Goal: Task Accomplishment & Management: Use online tool/utility

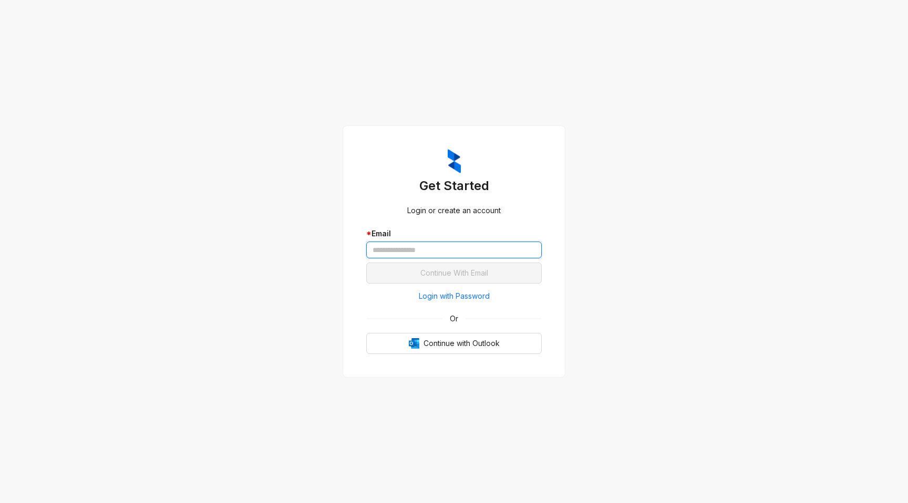
click at [425, 248] on input "text" at bounding box center [453, 250] width 175 height 17
click at [274, 305] on div "Get Started Login or create an account * Email Continue With Email Login with P…" at bounding box center [454, 251] width 908 height 503
click at [412, 248] on input "text" at bounding box center [453, 250] width 175 height 17
type input "**********"
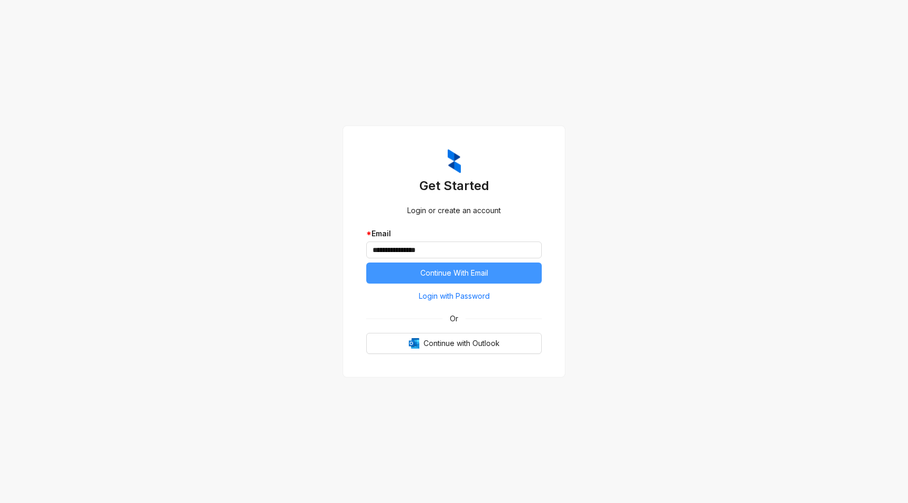
click at [434, 276] on span "Continue With Email" at bounding box center [454, 273] width 68 height 12
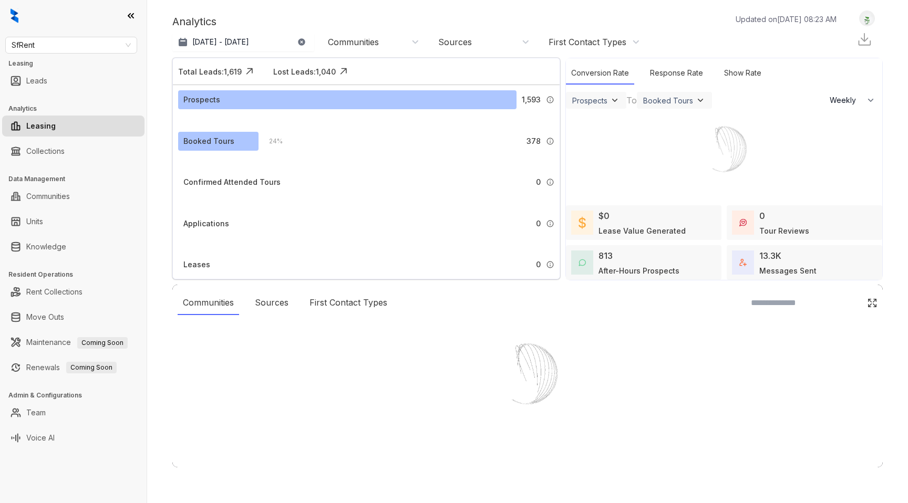
select select "******"
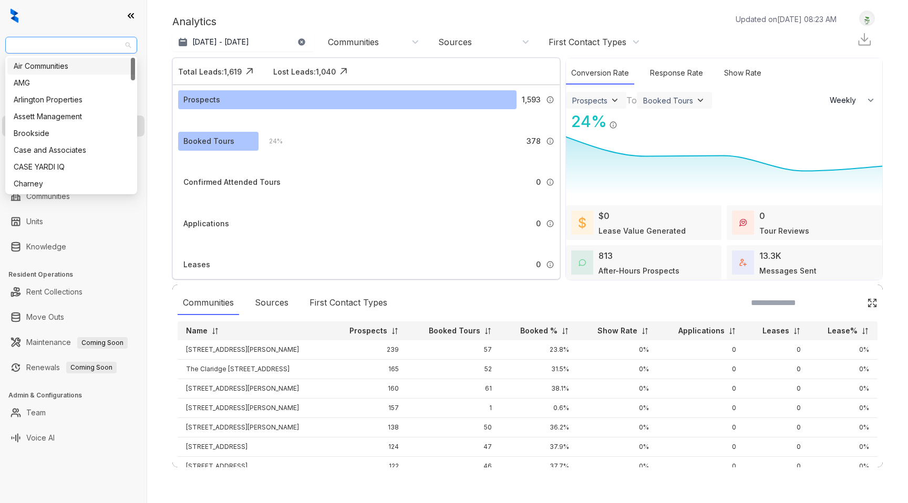
click at [82, 43] on span "SfRent" at bounding box center [71, 45] width 119 height 16
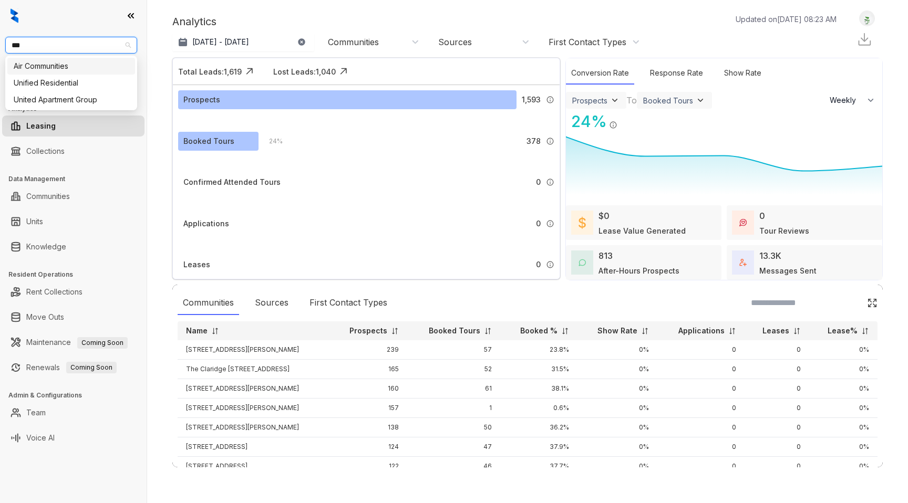
type input "****"
click at [79, 86] on div "United Apartment Group" at bounding box center [71, 83] width 115 height 12
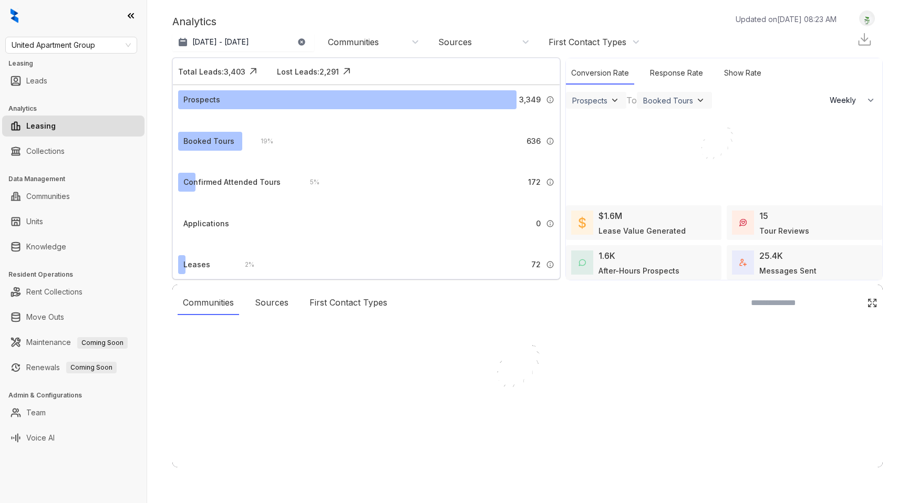
select select "******"
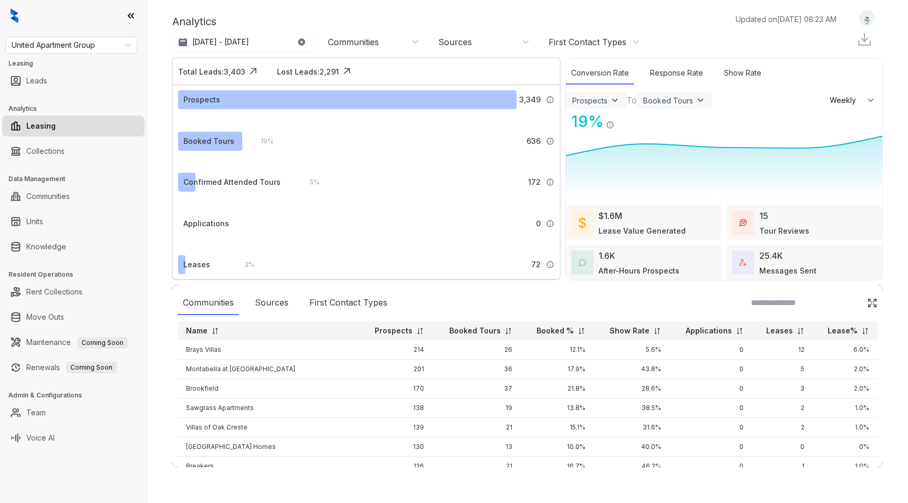
click at [96, 16] on div at bounding box center [73, 16] width 147 height 32
click at [32, 85] on link "Leads" at bounding box center [36, 80] width 21 height 21
click at [29, 80] on link "Leads" at bounding box center [36, 80] width 21 height 21
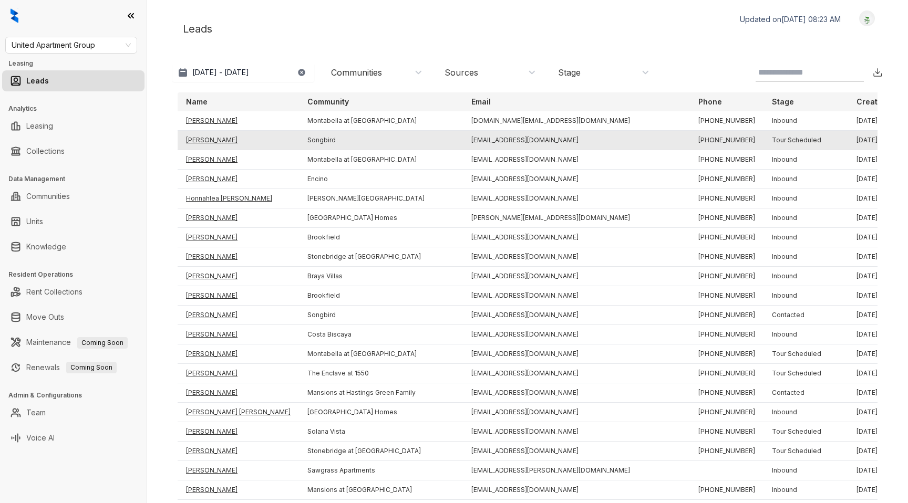
click at [205, 141] on td "Brittney Parker" at bounding box center [238, 140] width 121 height 19
click at [205, 138] on td "Brittney Parker" at bounding box center [238, 140] width 121 height 19
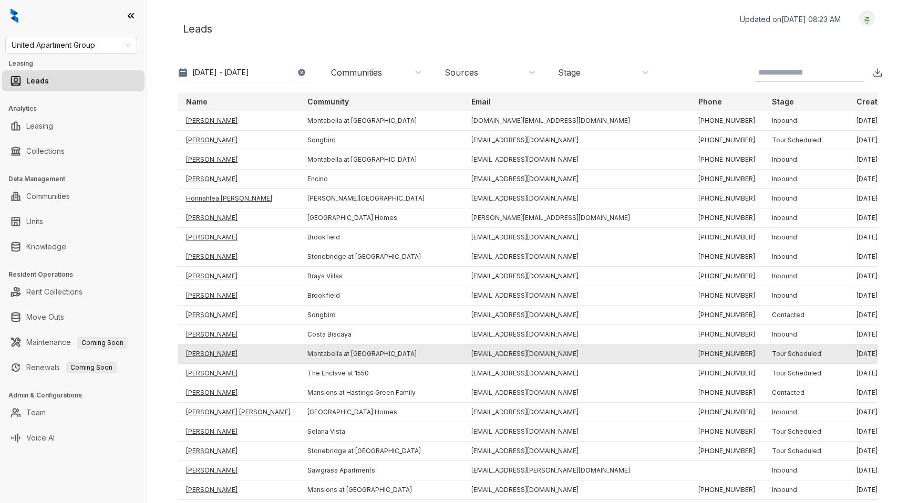
click at [195, 352] on td "Erick Pereyra" at bounding box center [238, 354] width 121 height 19
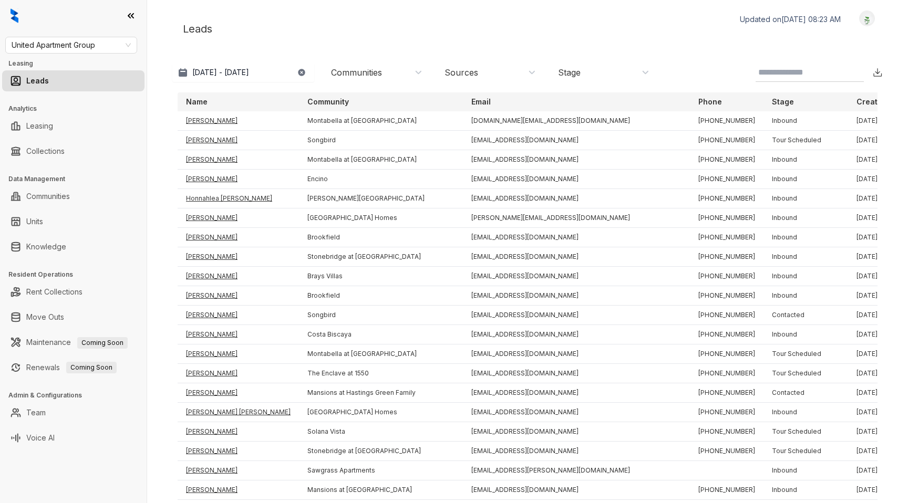
click at [785, 71] on input at bounding box center [801, 72] width 86 height 13
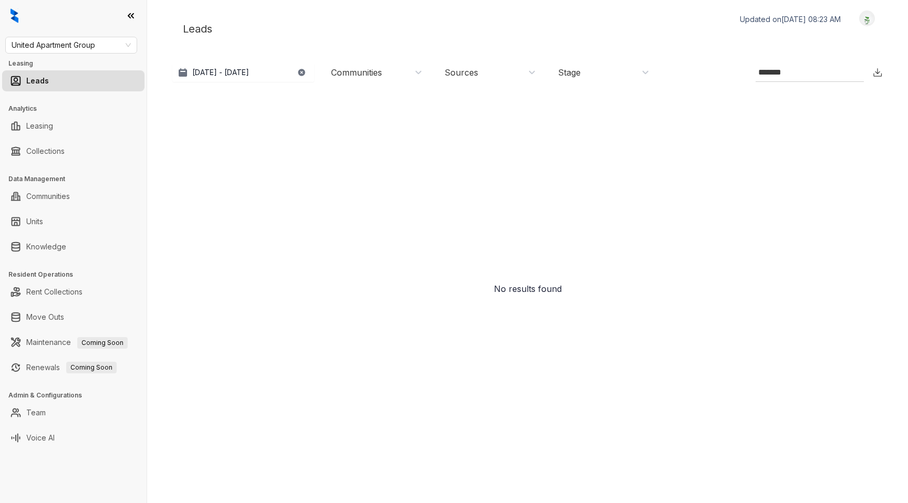
type input "*******"
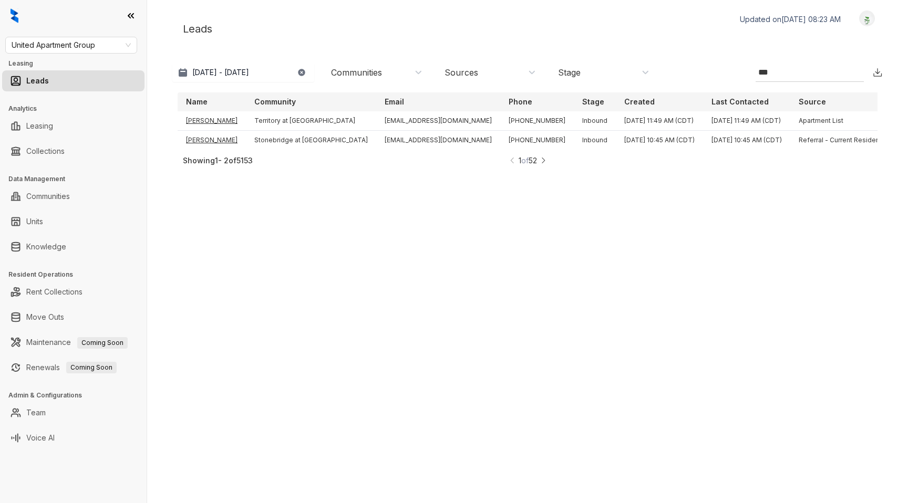
type input "****"
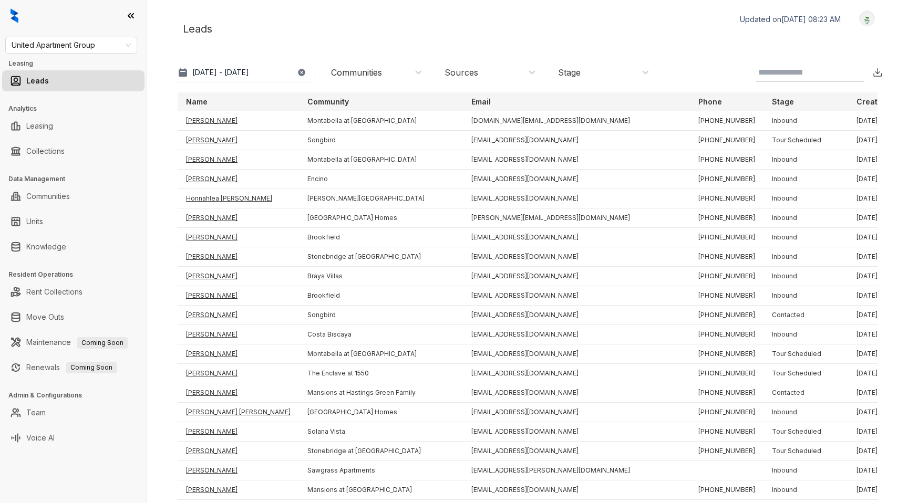
click at [248, 44] on div "Leads Updated on Oct 10, 2025, 08:23 AM Logout" at bounding box center [527, 29] width 710 height 37
click at [34, 151] on link "Collections" at bounding box center [45, 151] width 38 height 21
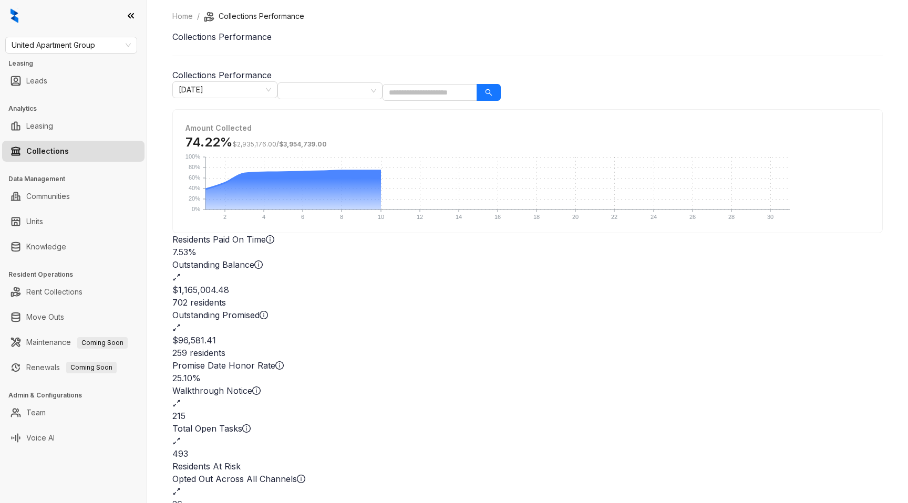
click at [472, 284] on h2 "$1,165,004.48" at bounding box center [527, 290] width 710 height 13
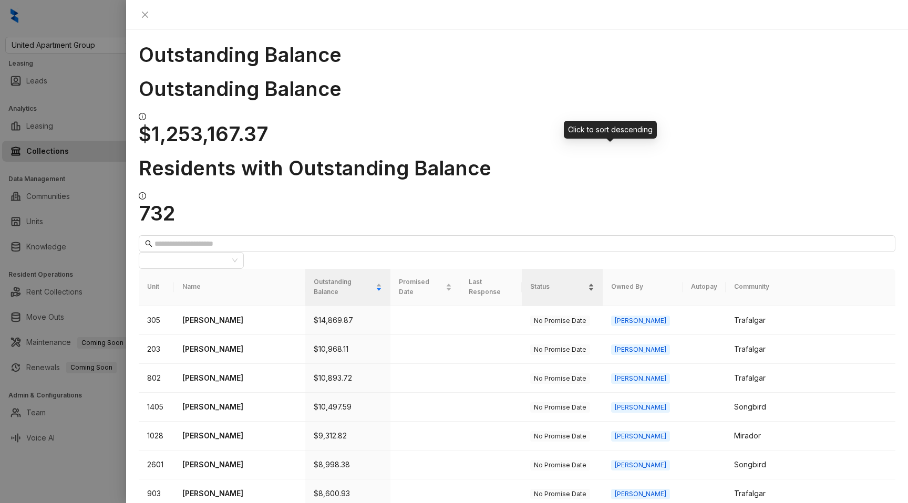
click at [594, 282] on div "Status" at bounding box center [562, 287] width 64 height 11
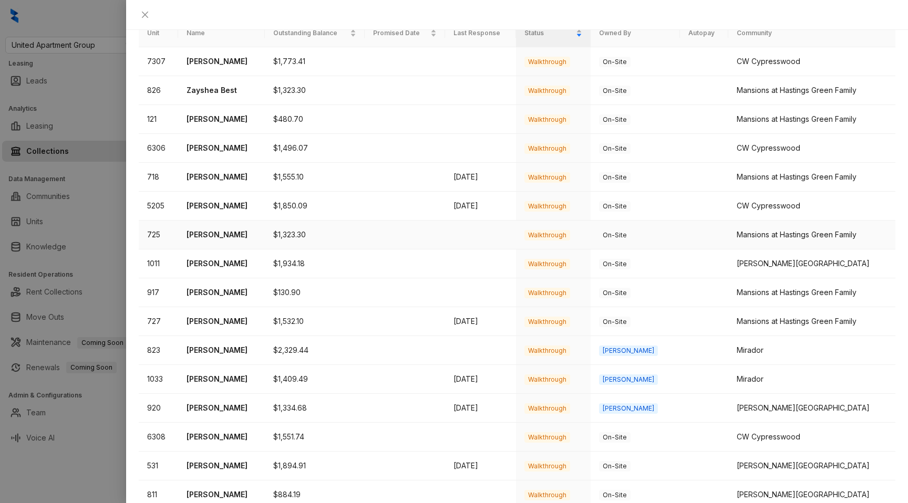
scroll to position [254, 0]
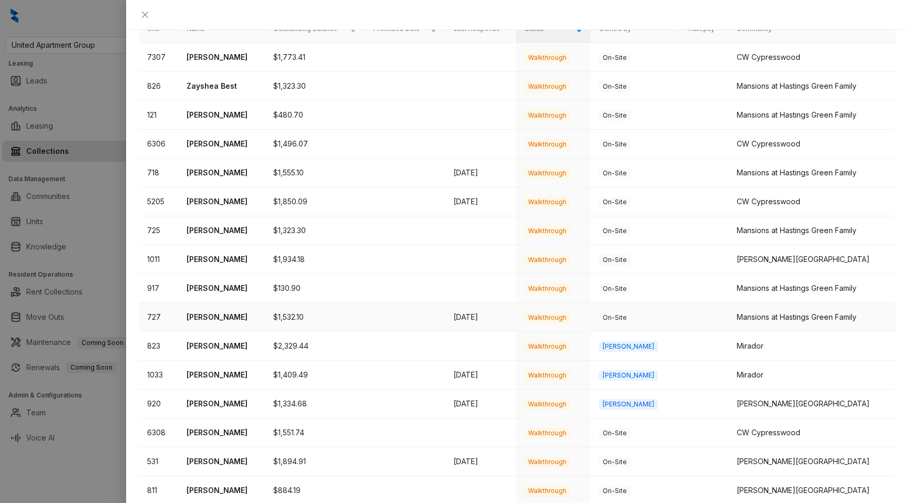
click at [216, 312] on p "Shrethia Nathan" at bounding box center [222, 318] width 70 height 12
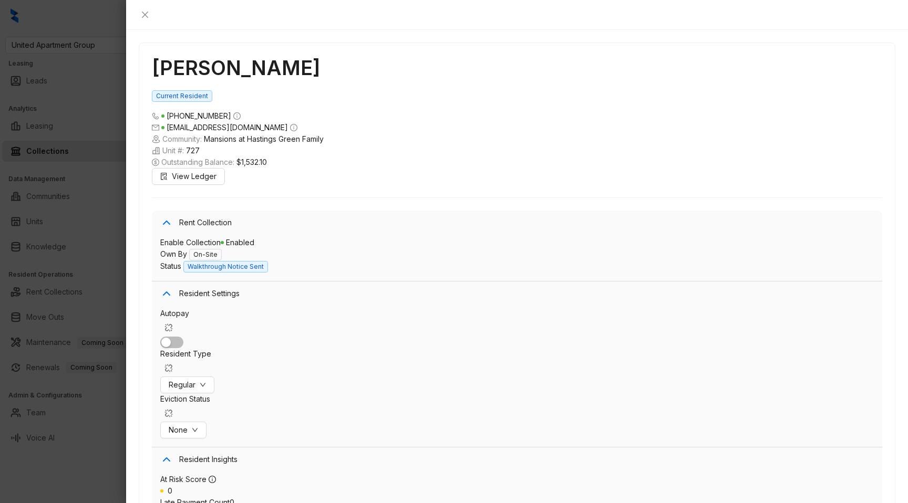
scroll to position [2381, 0]
click at [90, 63] on div at bounding box center [454, 251] width 908 height 503
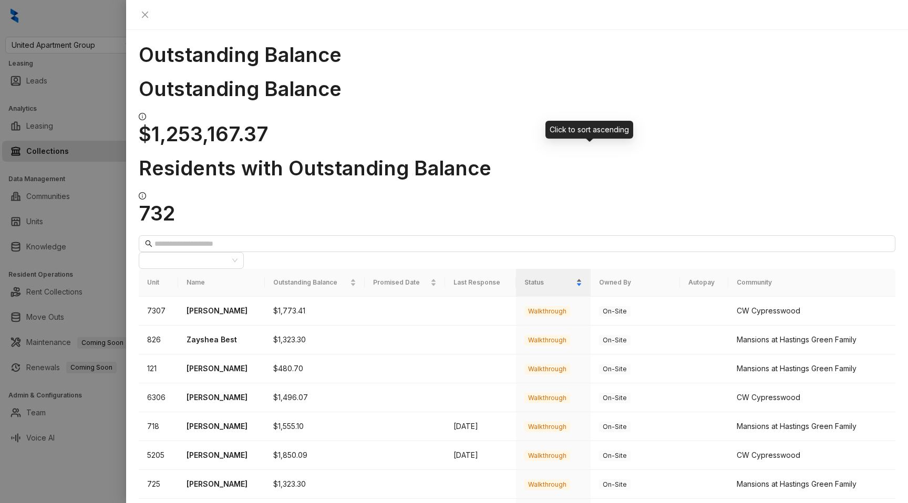
click at [582, 277] on div "Status" at bounding box center [553, 282] width 58 height 11
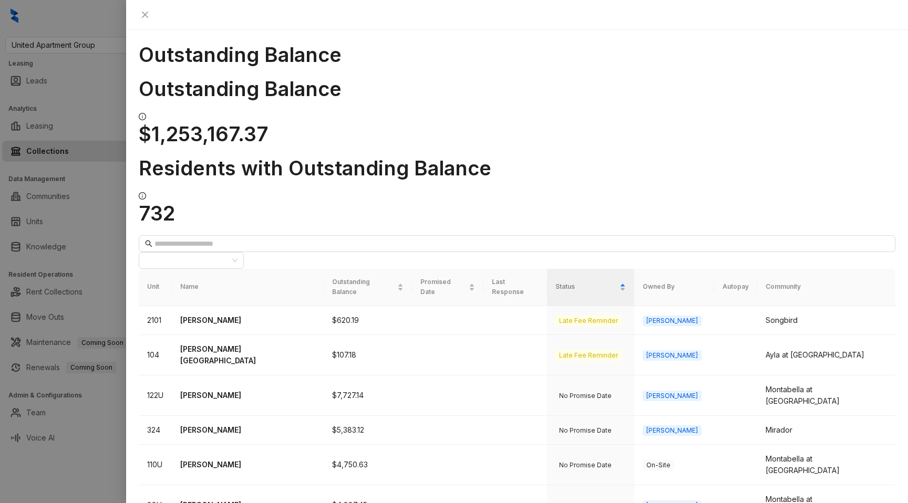
scroll to position [4, 0]
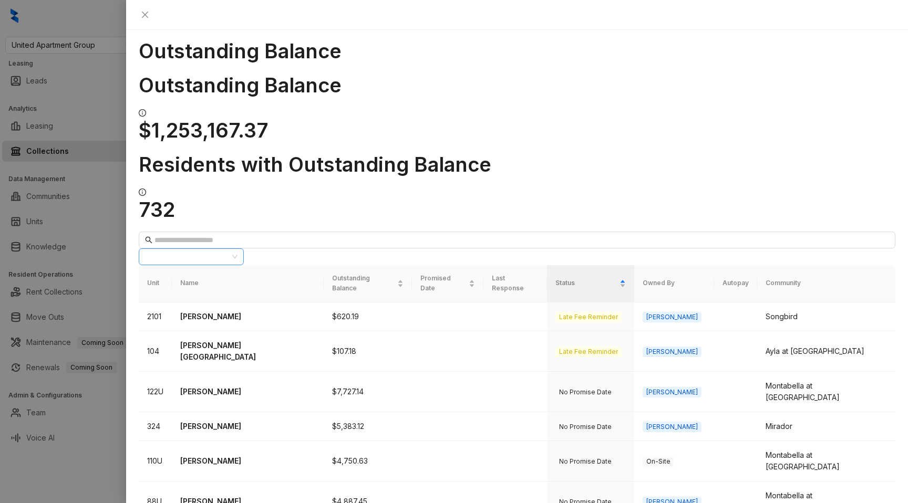
click at [231, 250] on div at bounding box center [186, 257] width 90 height 15
click at [659, 107] on div "Outstanding Balance Outstanding Balance $1,253,167.37 Residents with Outstandin…" at bounding box center [517, 266] width 782 height 473
click at [626, 278] on div "Status" at bounding box center [590, 283] width 70 height 11
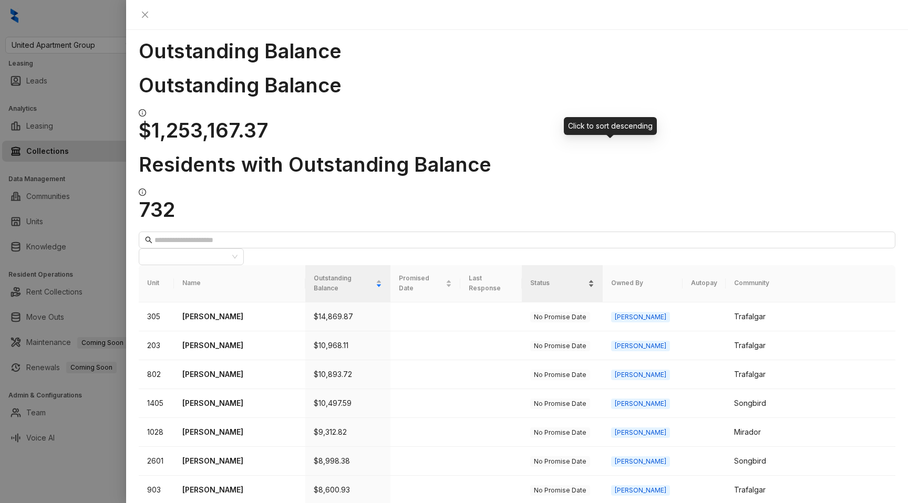
click at [594, 278] on div "Status" at bounding box center [562, 283] width 64 height 11
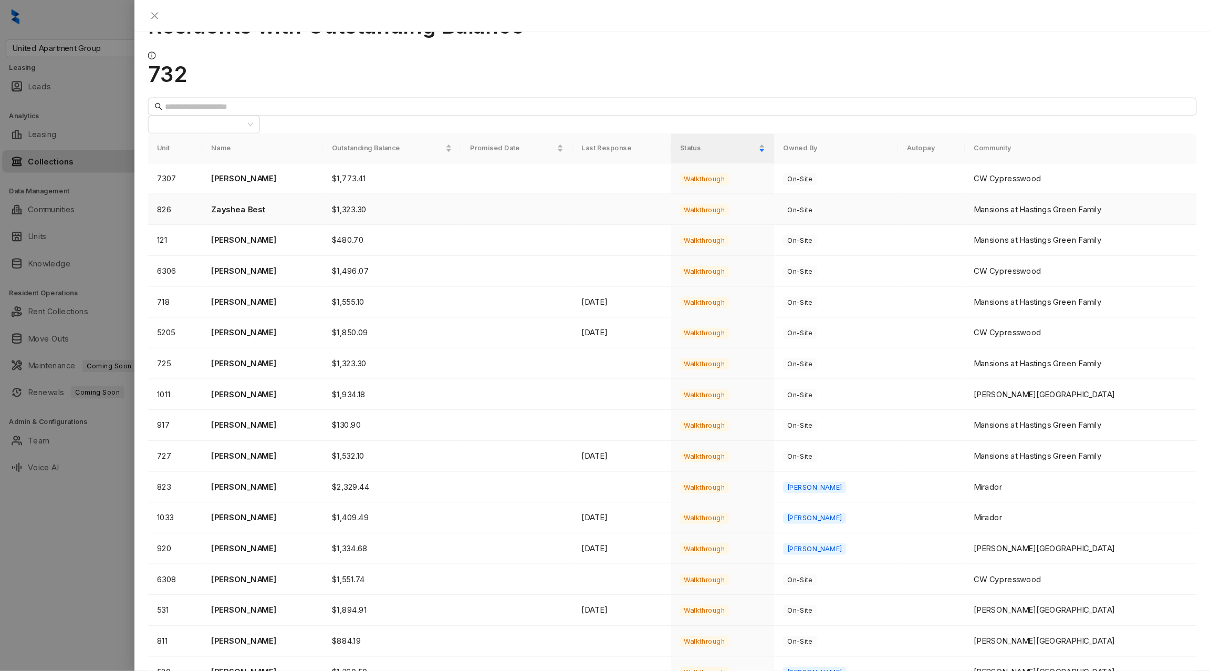
scroll to position [103, 0]
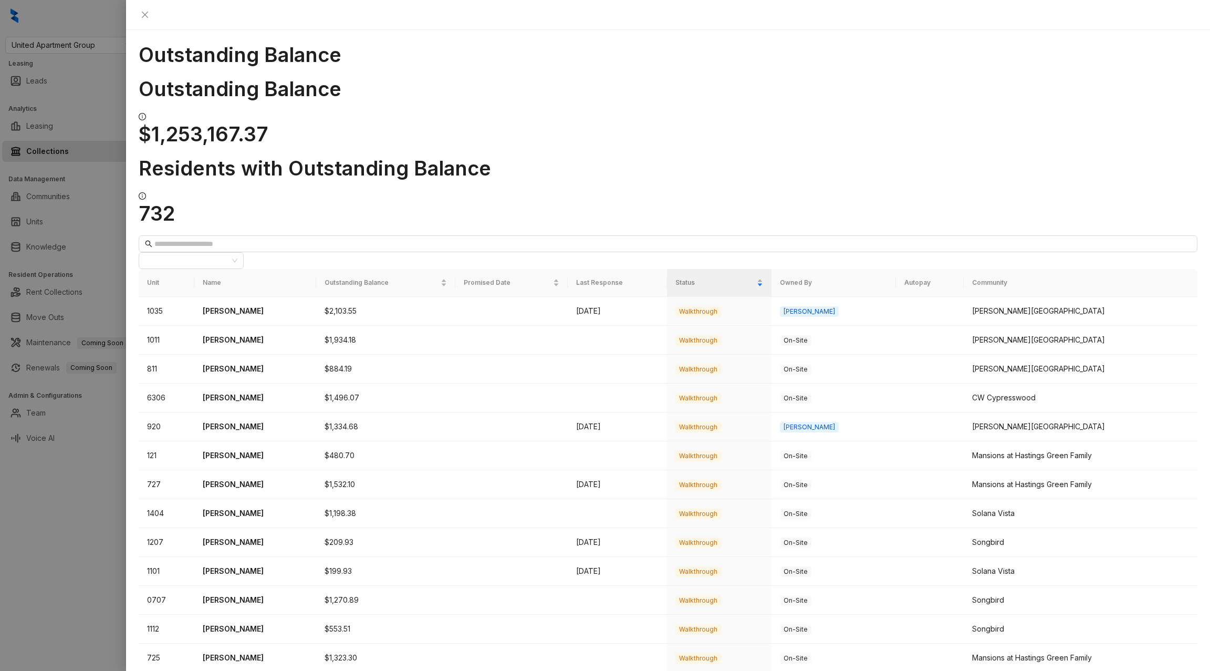
click at [763, 277] on div "Status" at bounding box center [719, 282] width 87 height 11
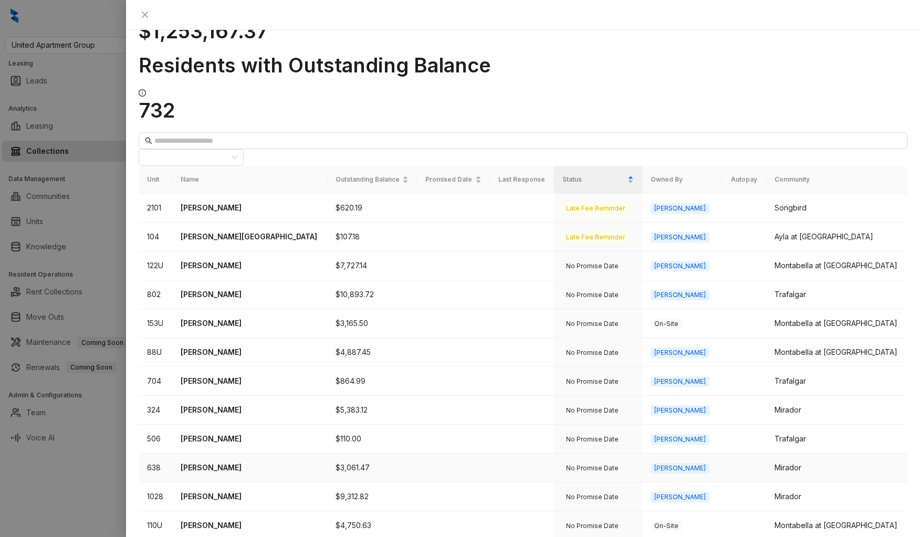
scroll to position [236, 0]
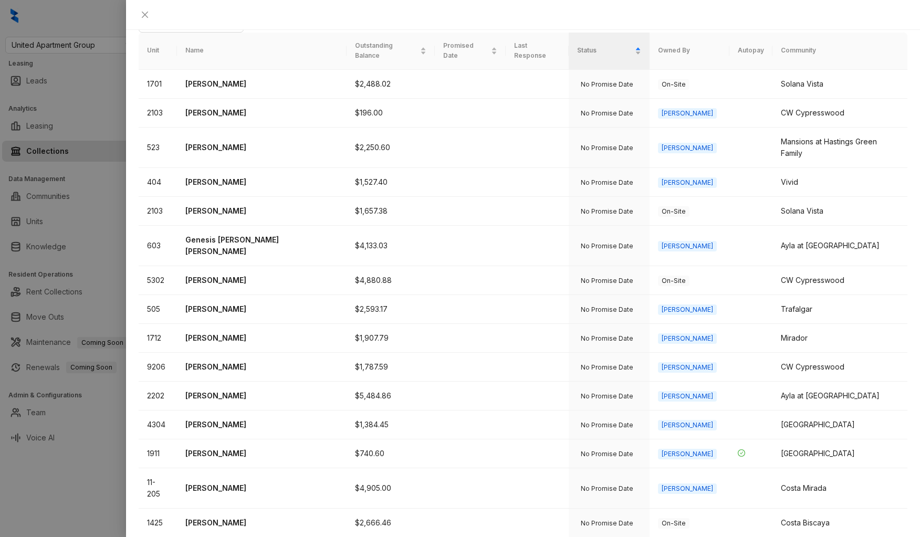
drag, startPoint x: 867, startPoint y: 518, endPoint x: 842, endPoint y: 521, distance: 24.8
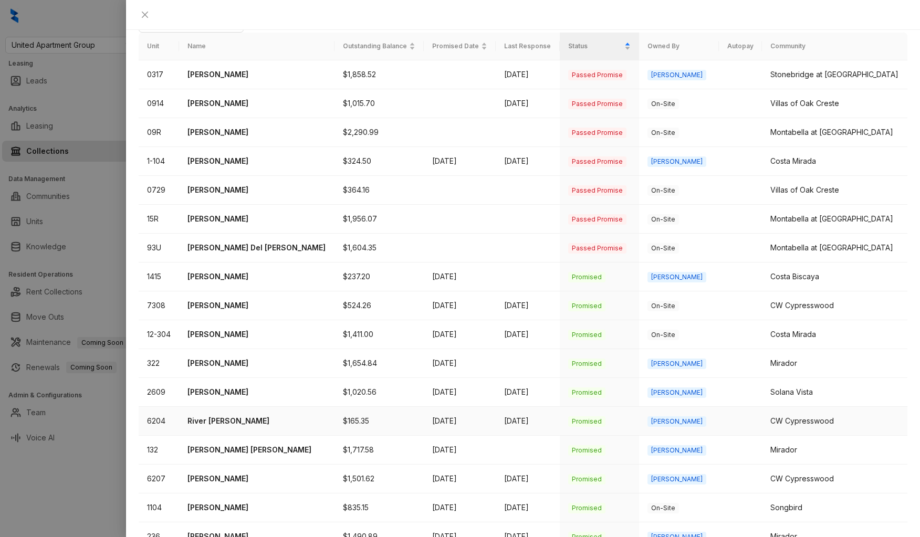
click at [225, 416] on p "River Maxie" at bounding box center [257, 422] width 139 height 12
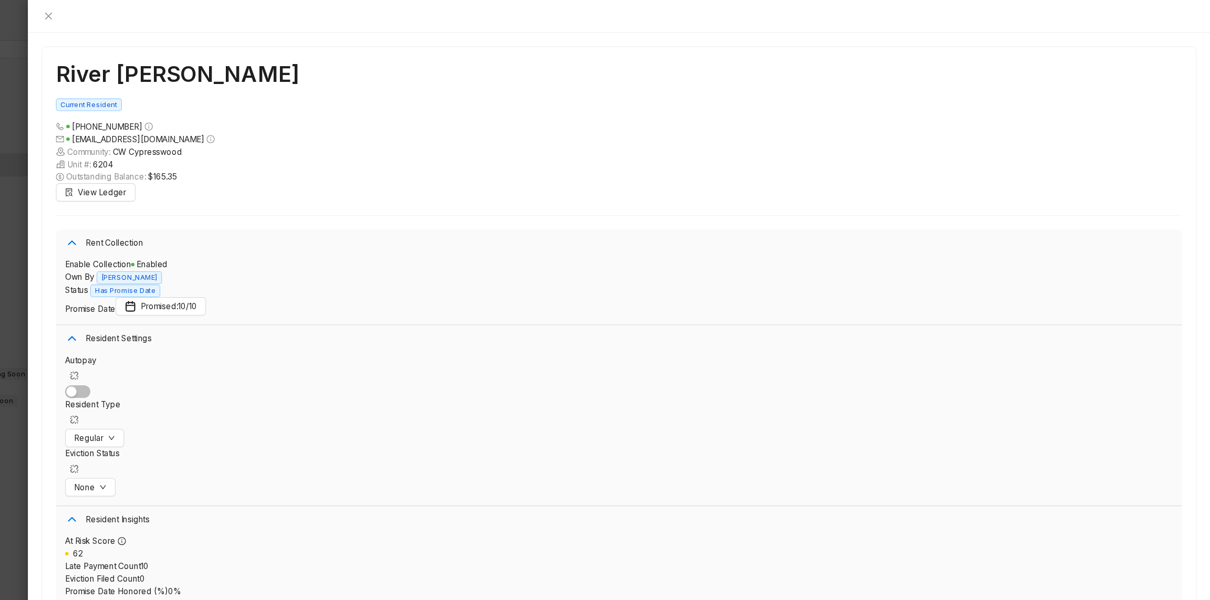
scroll to position [173, 0]
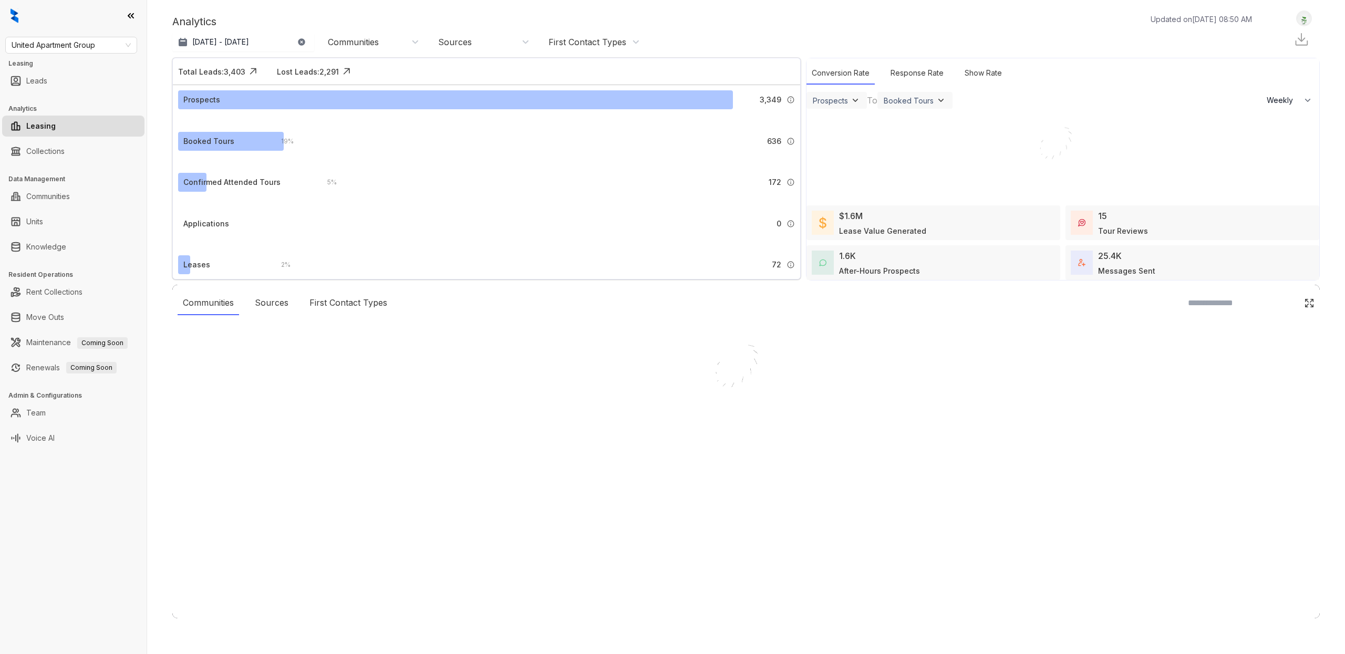
select select "******"
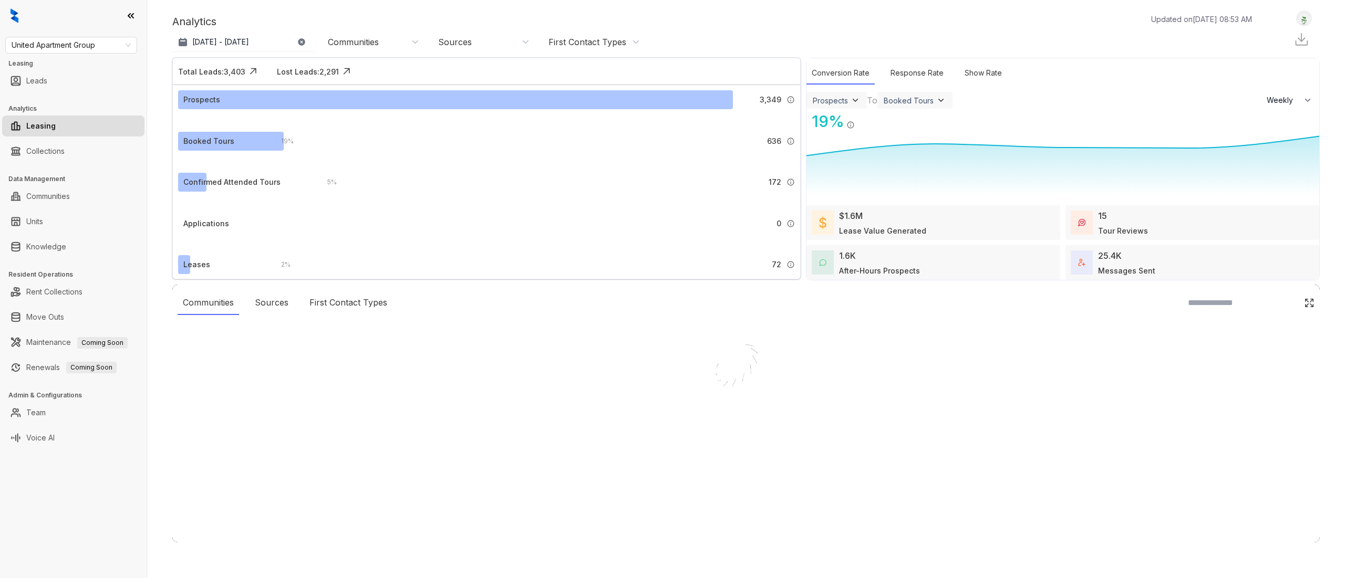
select select "******"
click at [33, 143] on div at bounding box center [672, 289] width 1345 height 578
click at [35, 147] on link "Collections" at bounding box center [45, 151] width 38 height 21
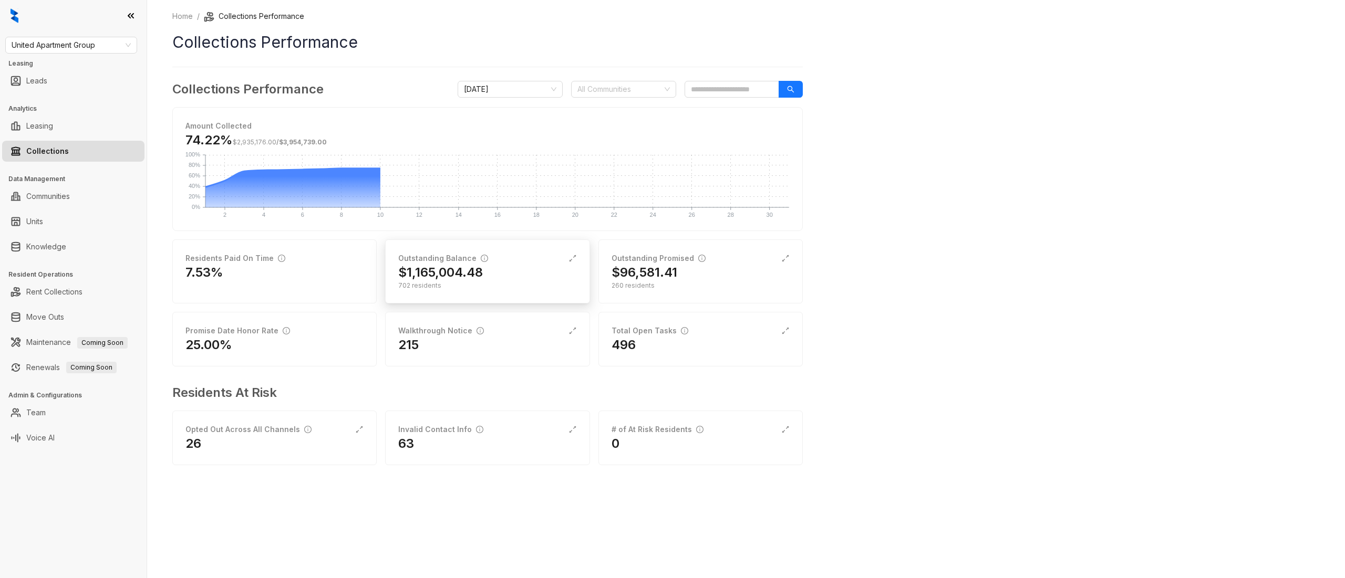
click at [464, 261] on div "Outstanding Balance" at bounding box center [443, 259] width 90 height 12
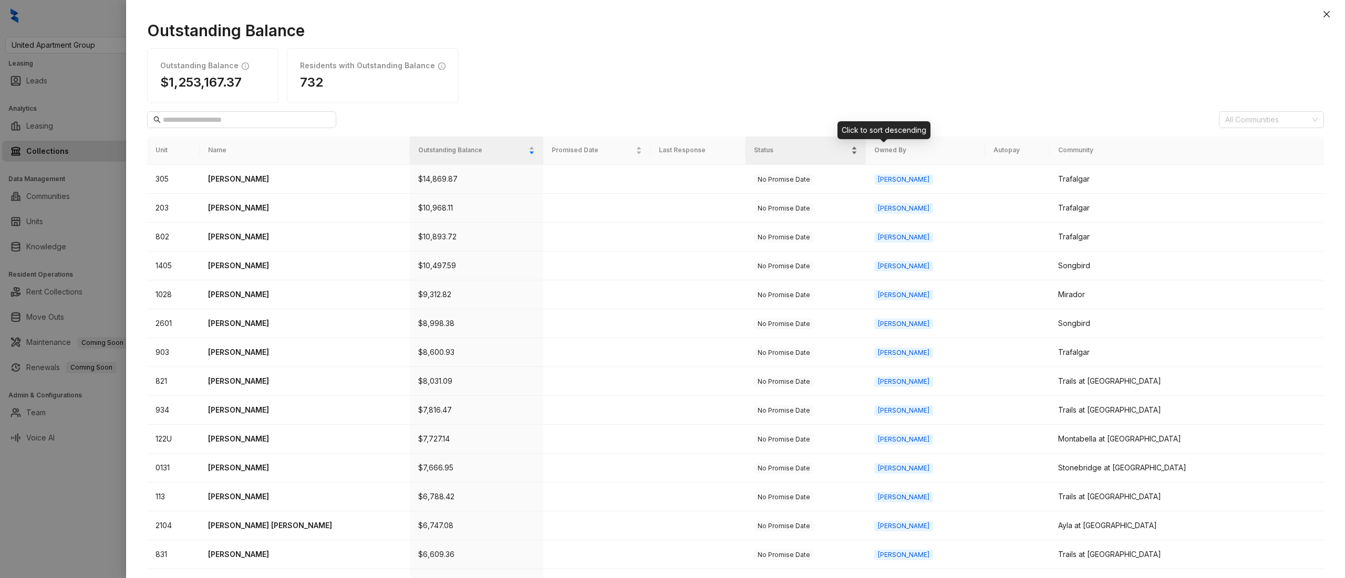
click at [850, 147] on span "Status" at bounding box center [802, 151] width 96 height 10
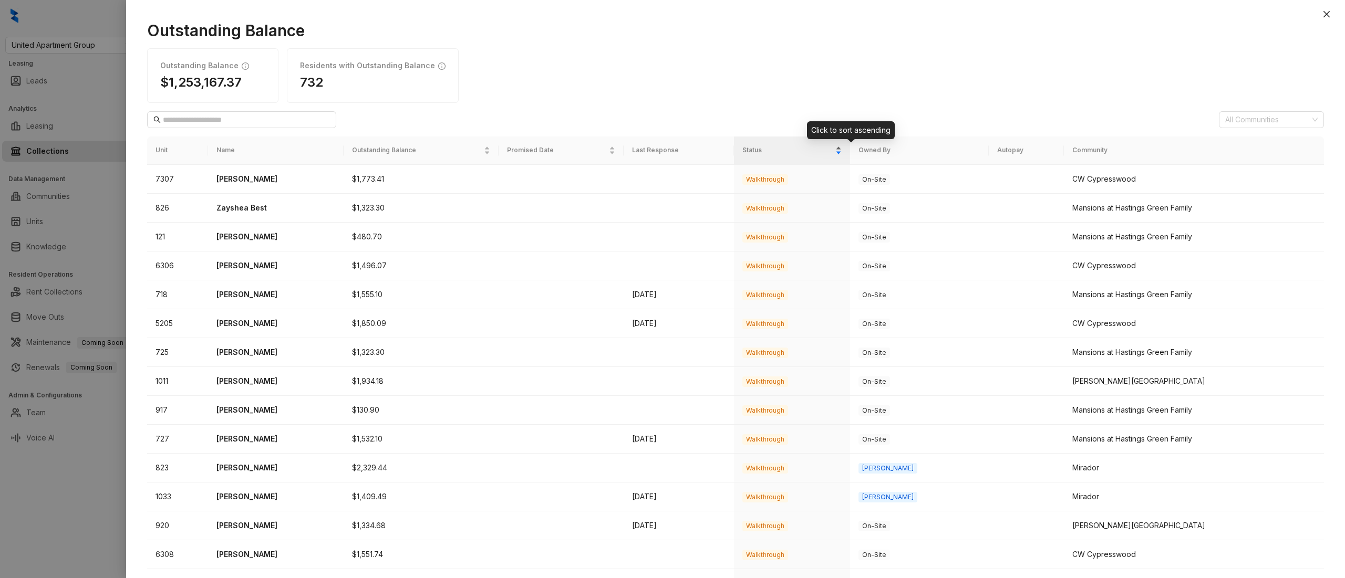
click at [819, 150] on span "Status" at bounding box center [787, 151] width 91 height 10
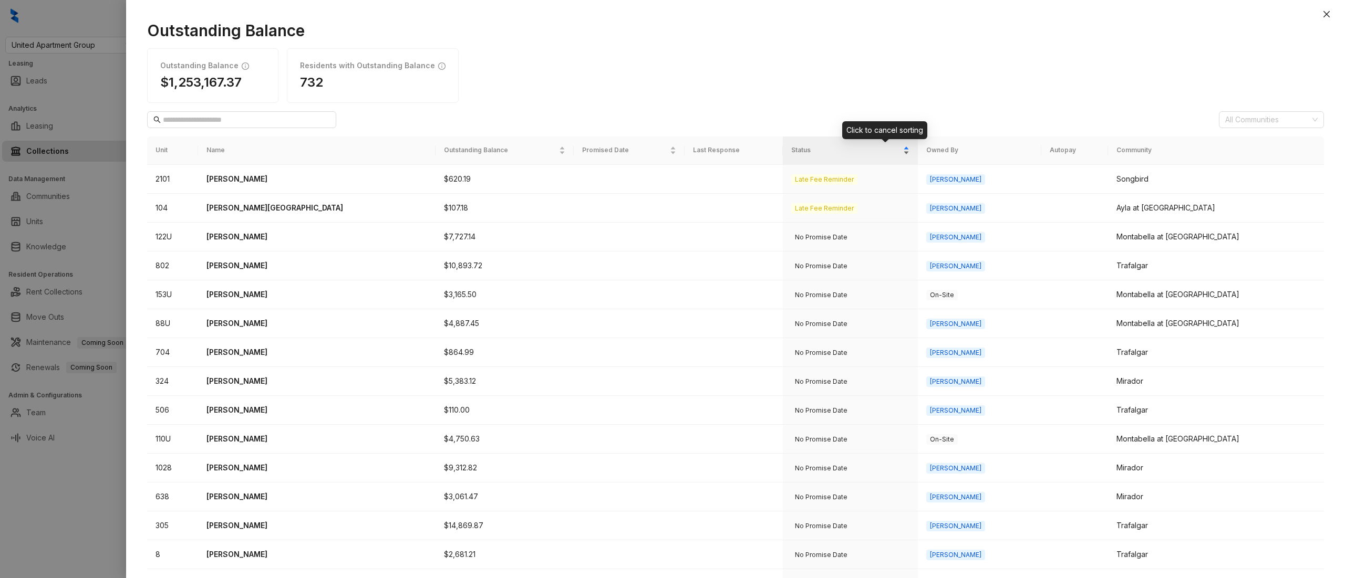
click at [909, 155] on div "Status" at bounding box center [850, 150] width 118 height 11
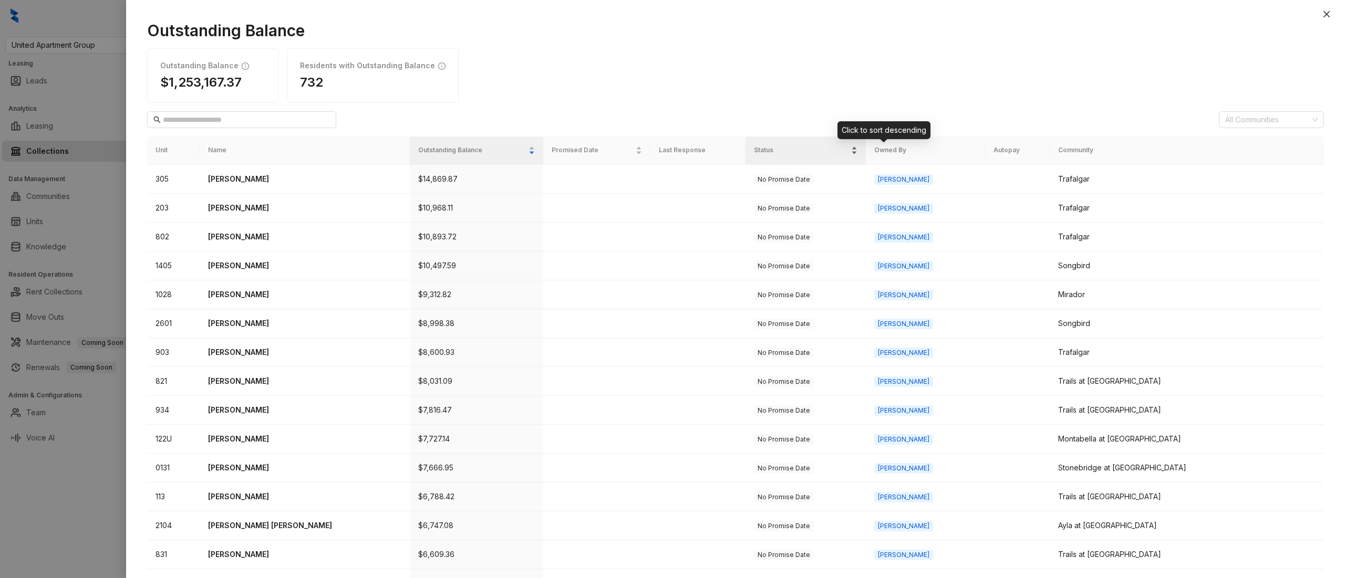
click at [858, 148] on div "Status" at bounding box center [806, 150] width 104 height 11
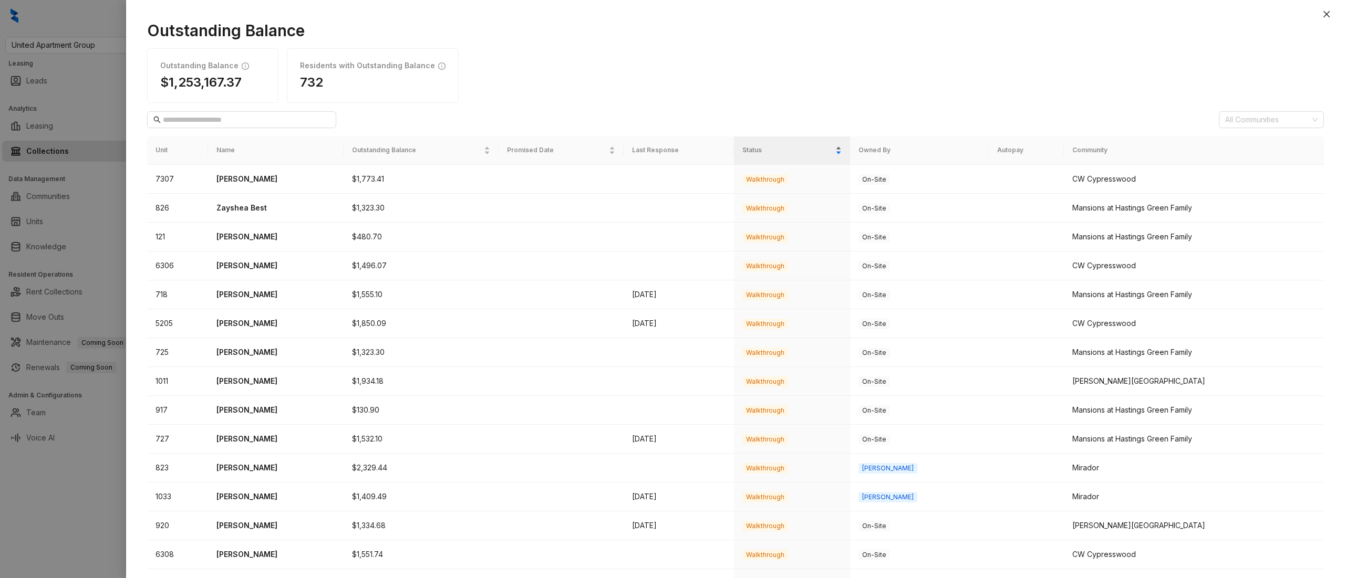
scroll to position [204, 0]
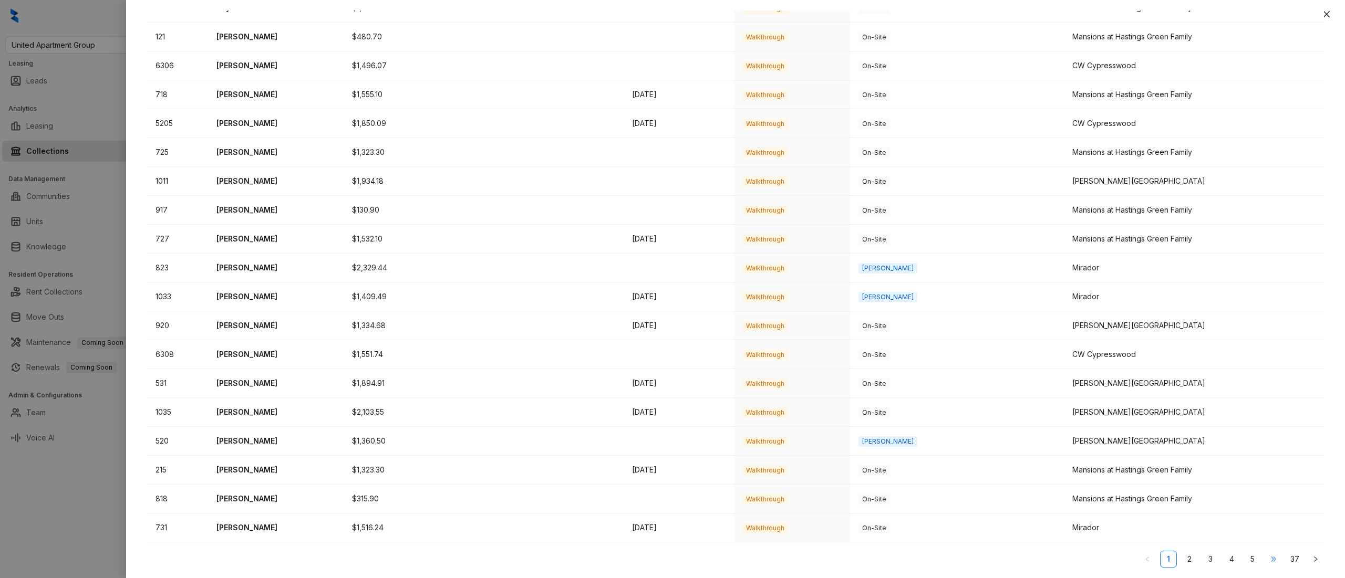
click at [1272, 562] on span "•••" at bounding box center [1273, 559] width 17 height 17
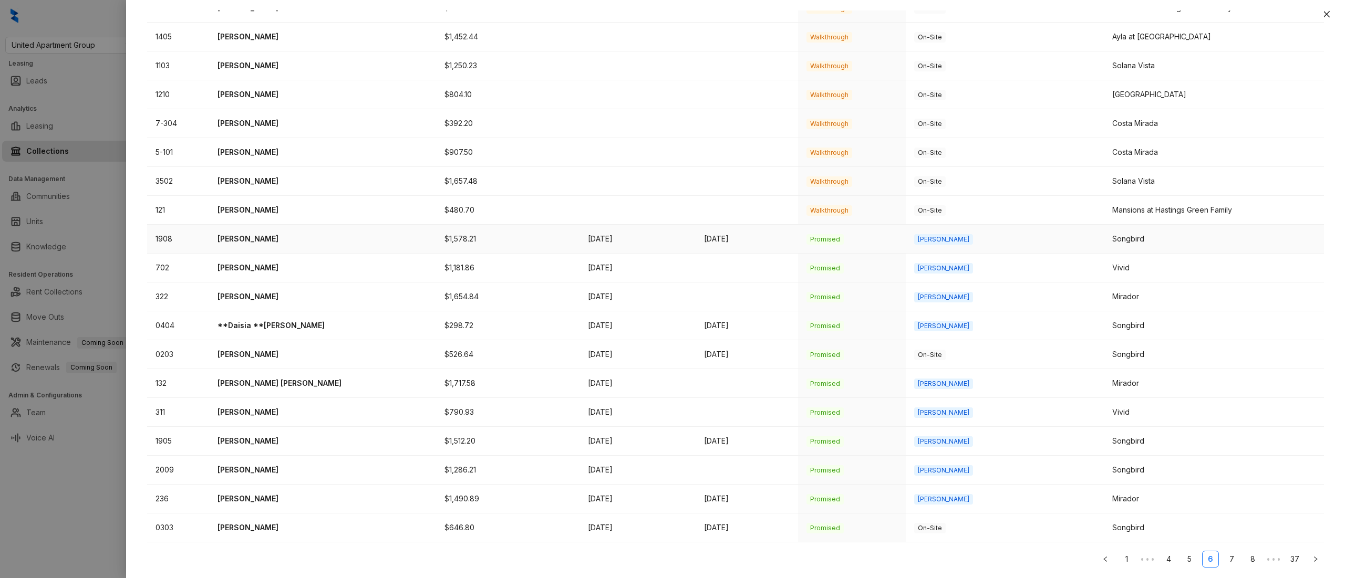
click at [242, 236] on p "Norma Lowe" at bounding box center [322, 239] width 210 height 12
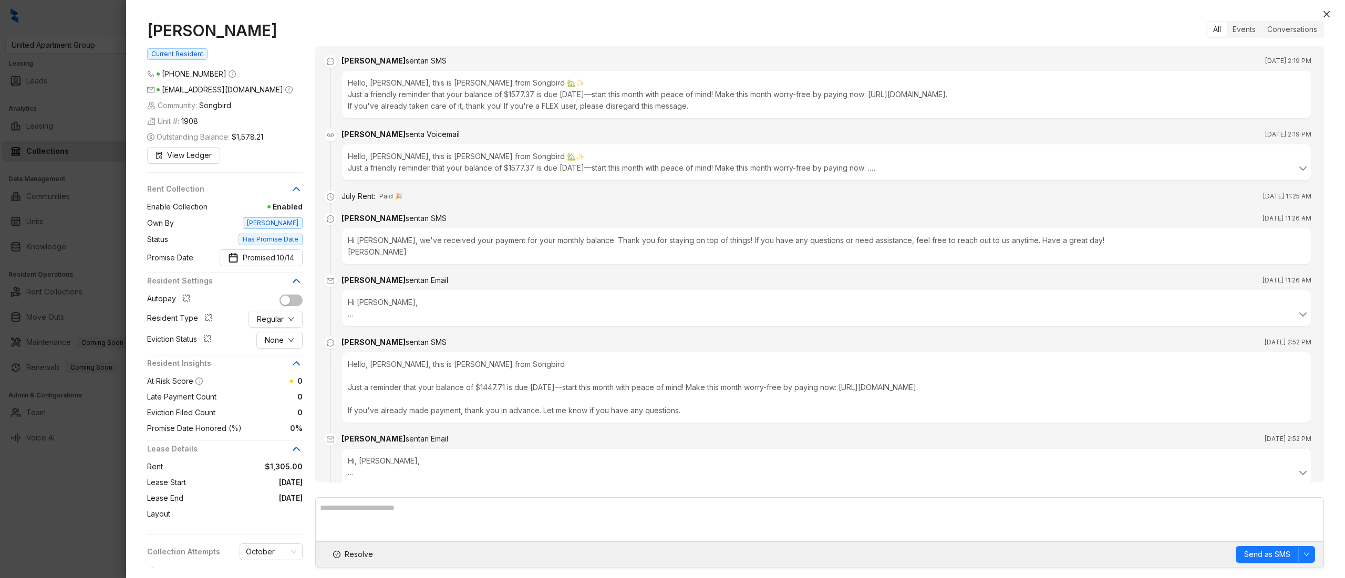
scroll to position [942, 0]
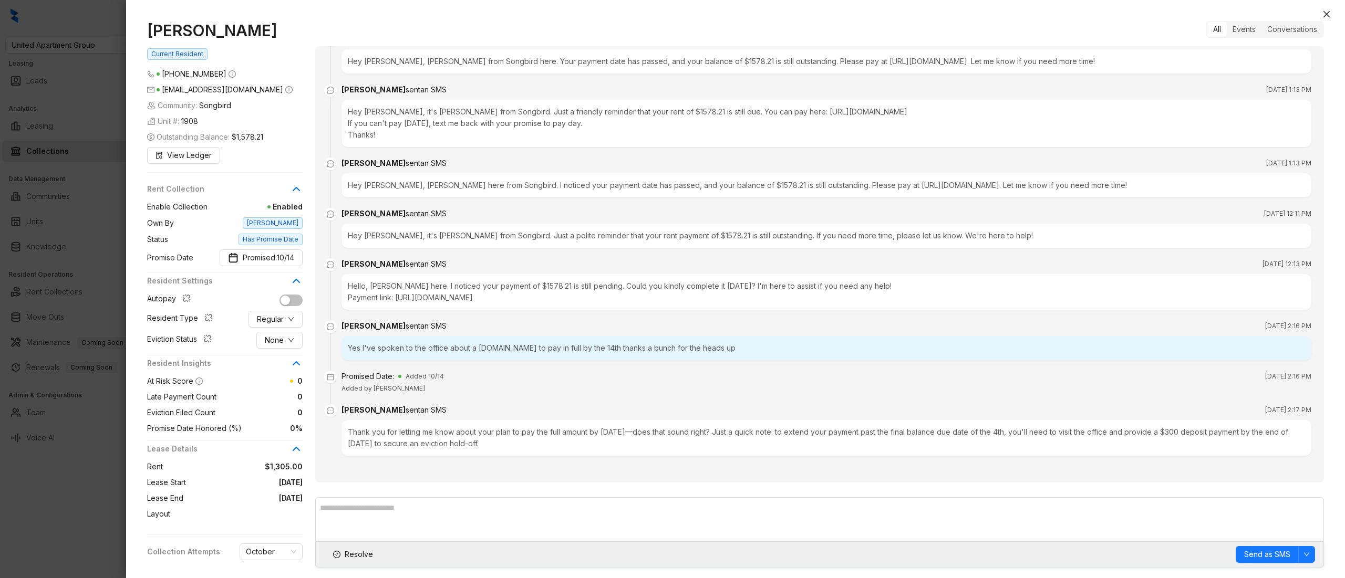
click at [110, 56] on div at bounding box center [672, 289] width 1345 height 578
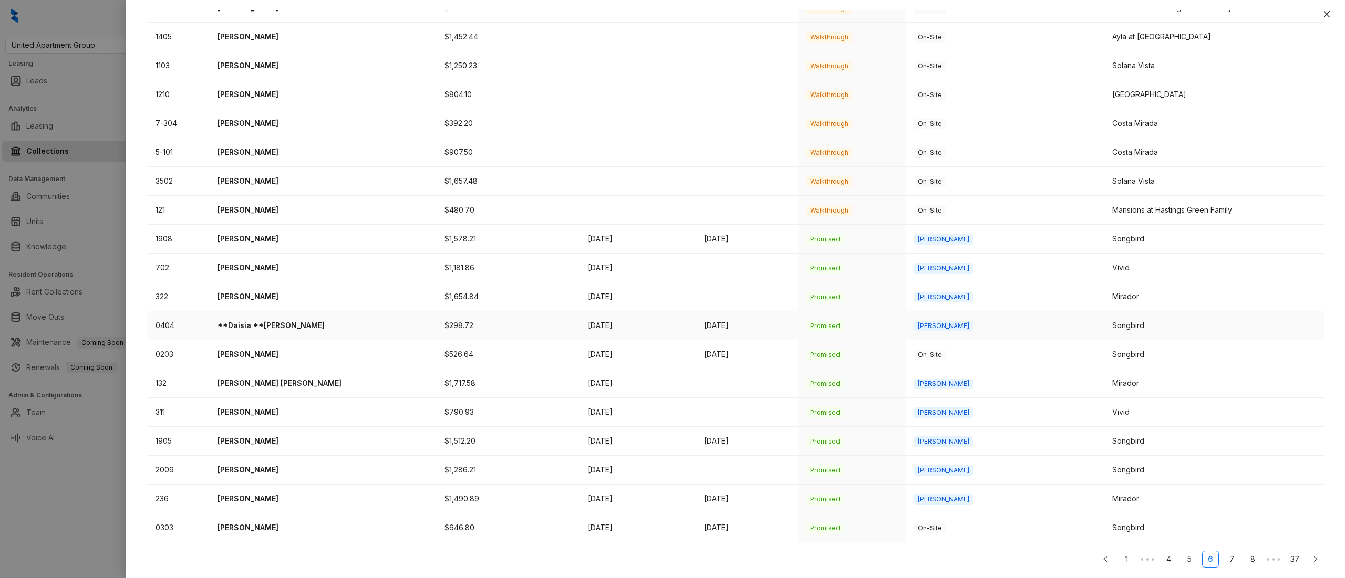
click at [478, 328] on td "$298.72" at bounding box center [508, 326] width 144 height 29
click at [266, 321] on p "**Daisia **Gibbs" at bounding box center [322, 326] width 210 height 12
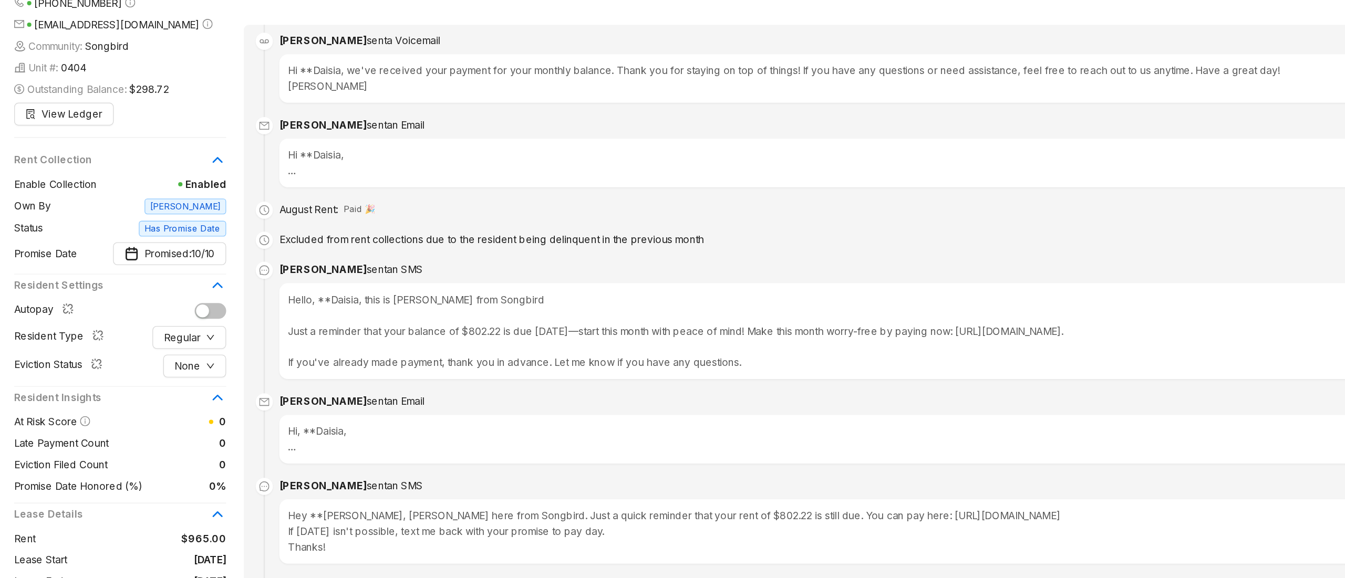
scroll to position [848, 0]
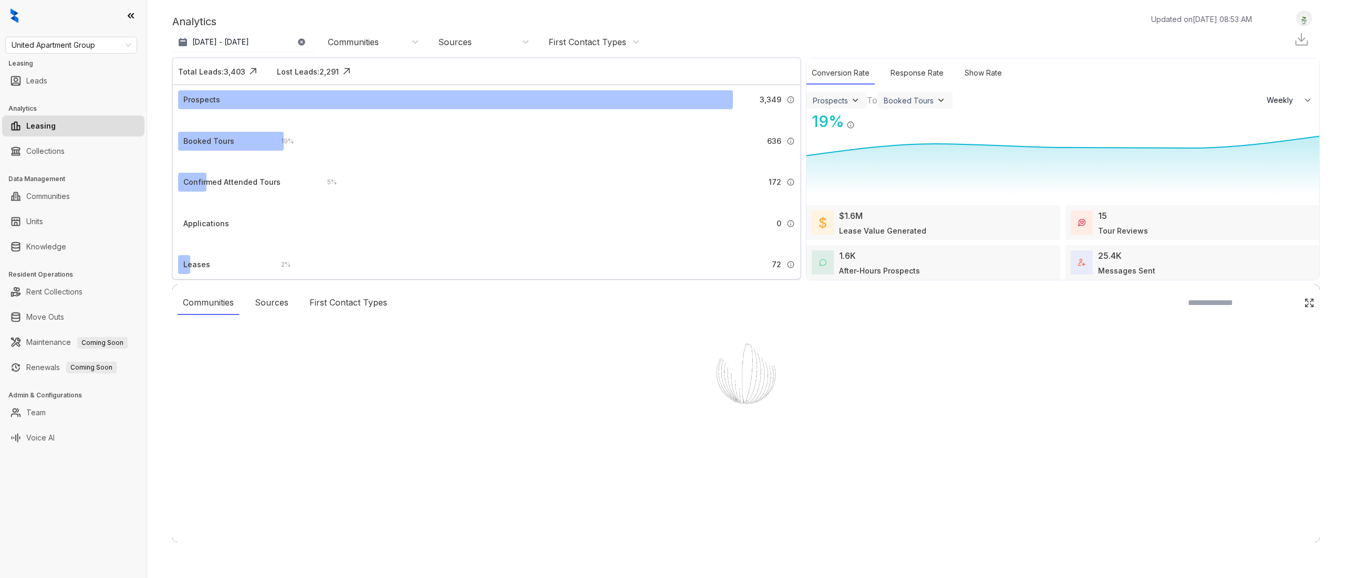
select select "******"
